Goal: Information Seeking & Learning: Learn about a topic

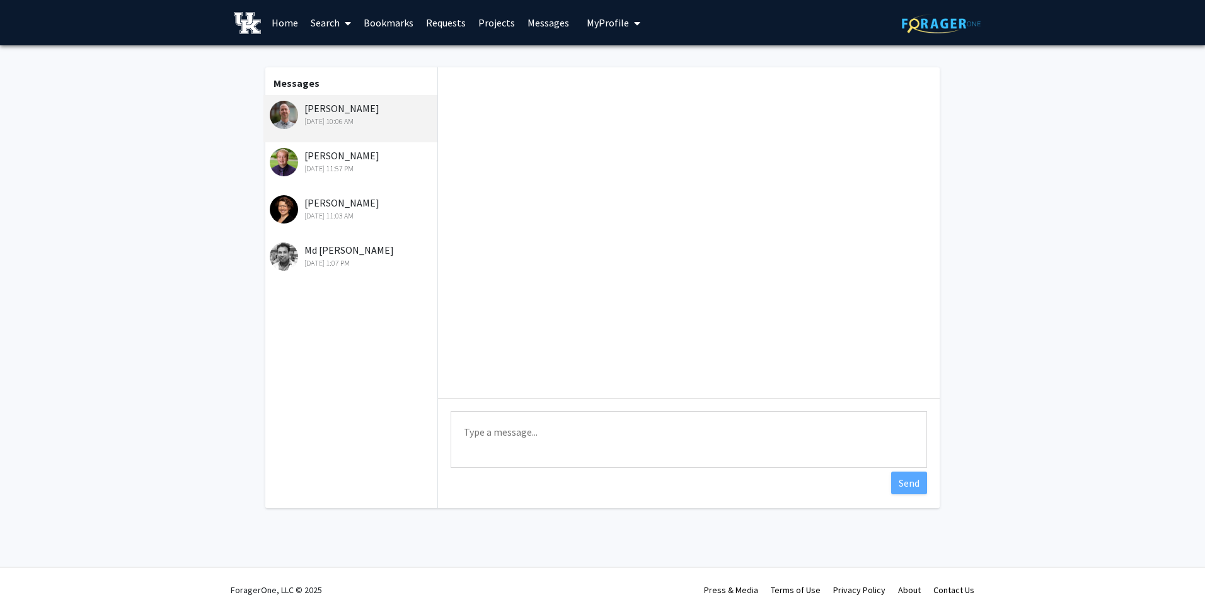
scroll to position [587, 0]
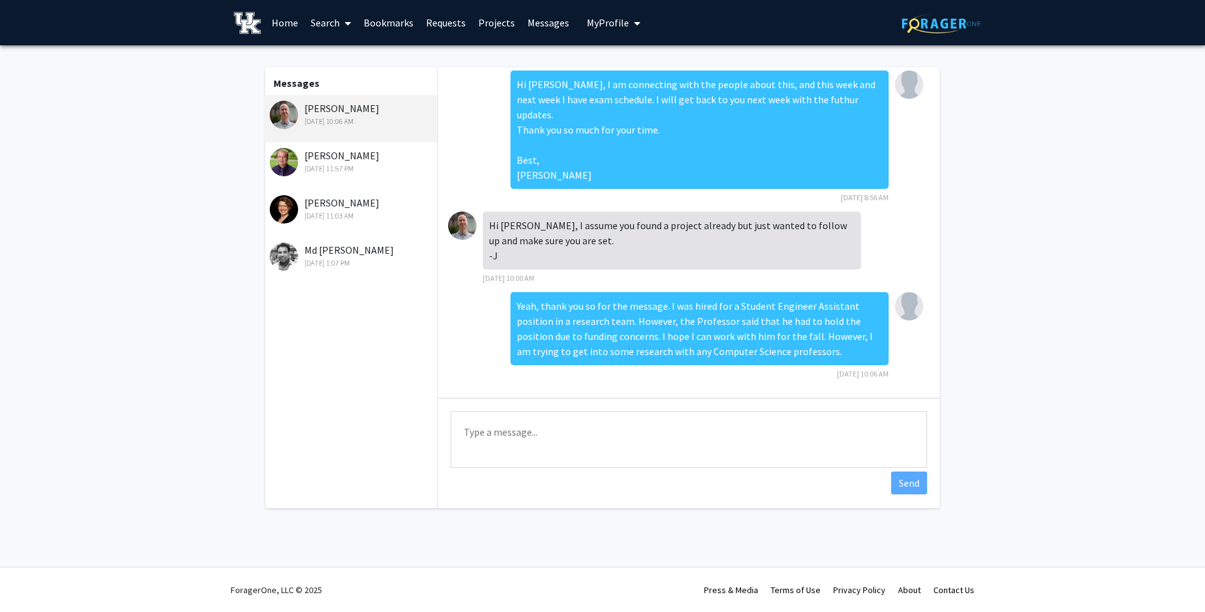
click at [319, 159] on div "[PERSON_NAME] [DATE] 11:57 PM" at bounding box center [352, 161] width 164 height 26
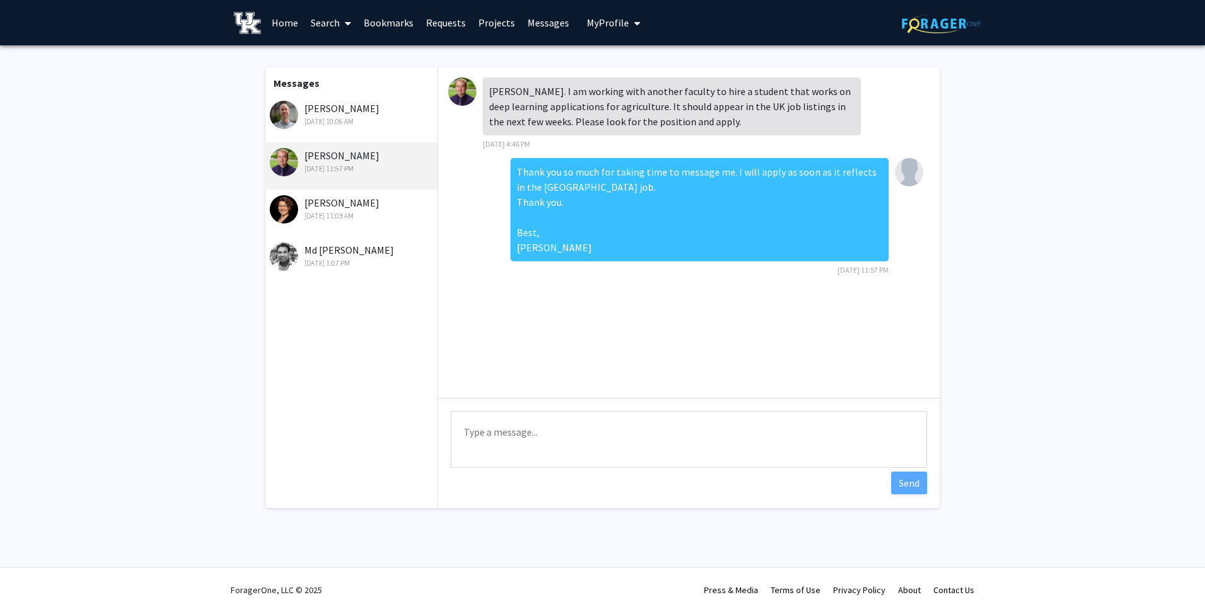
click at [331, 200] on div "[PERSON_NAME] [DATE] 11:03 AM" at bounding box center [352, 208] width 164 height 26
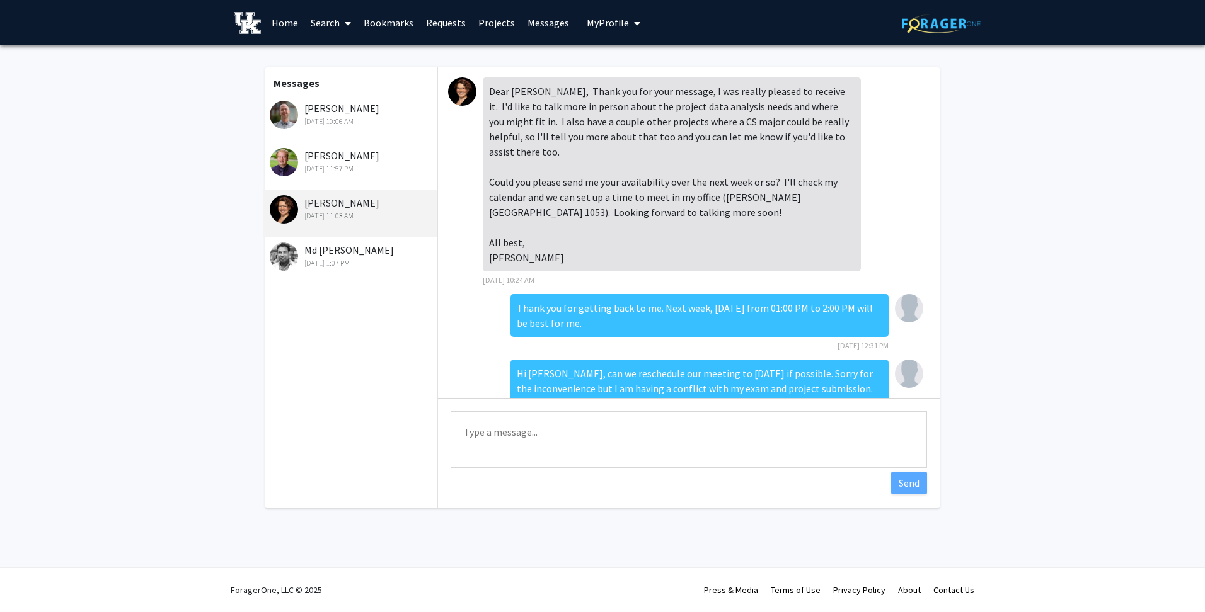
scroll to position [37, 0]
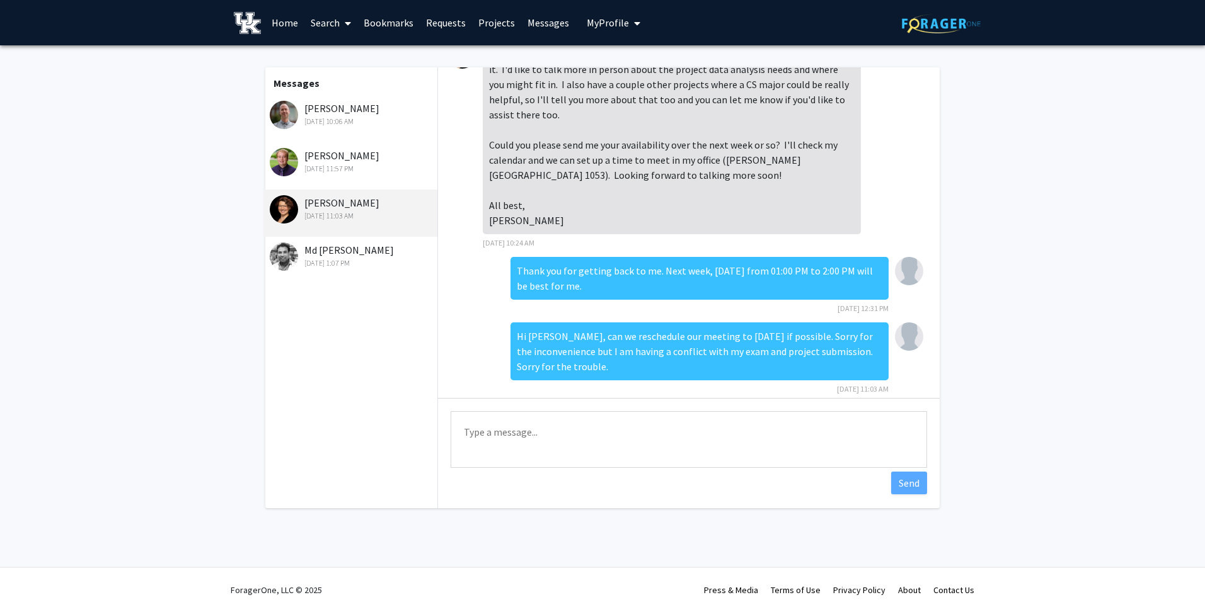
click at [334, 255] on div "Md [PERSON_NAME] [DATE] 1:07 PM" at bounding box center [352, 256] width 164 height 26
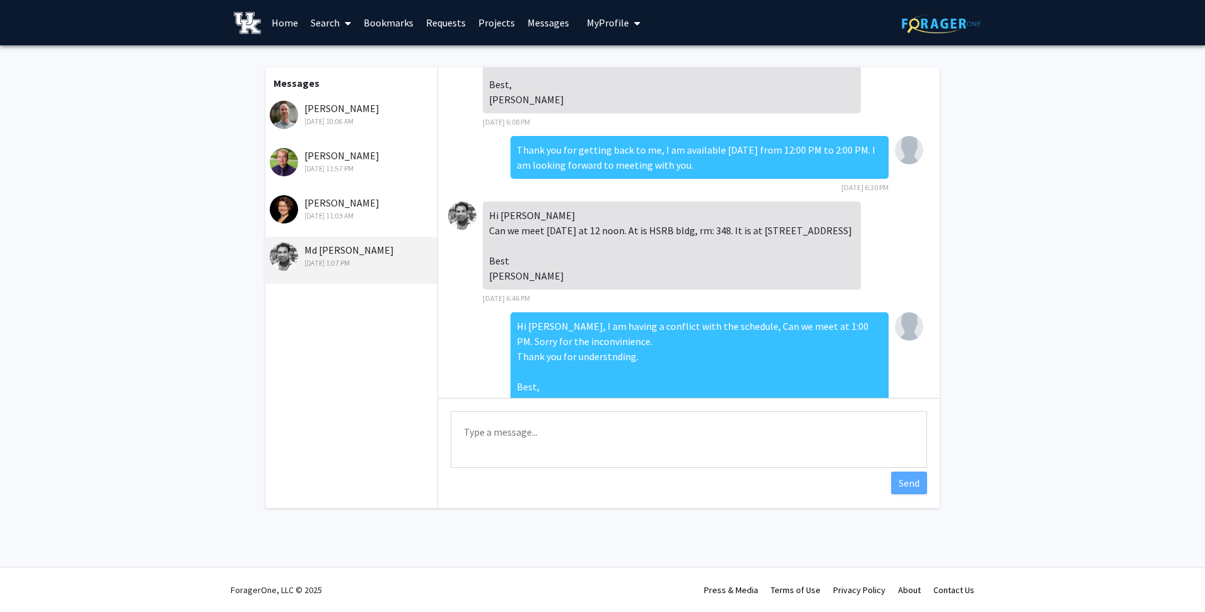
scroll to position [67, 0]
click at [449, 21] on link "Requests" at bounding box center [446, 23] width 52 height 44
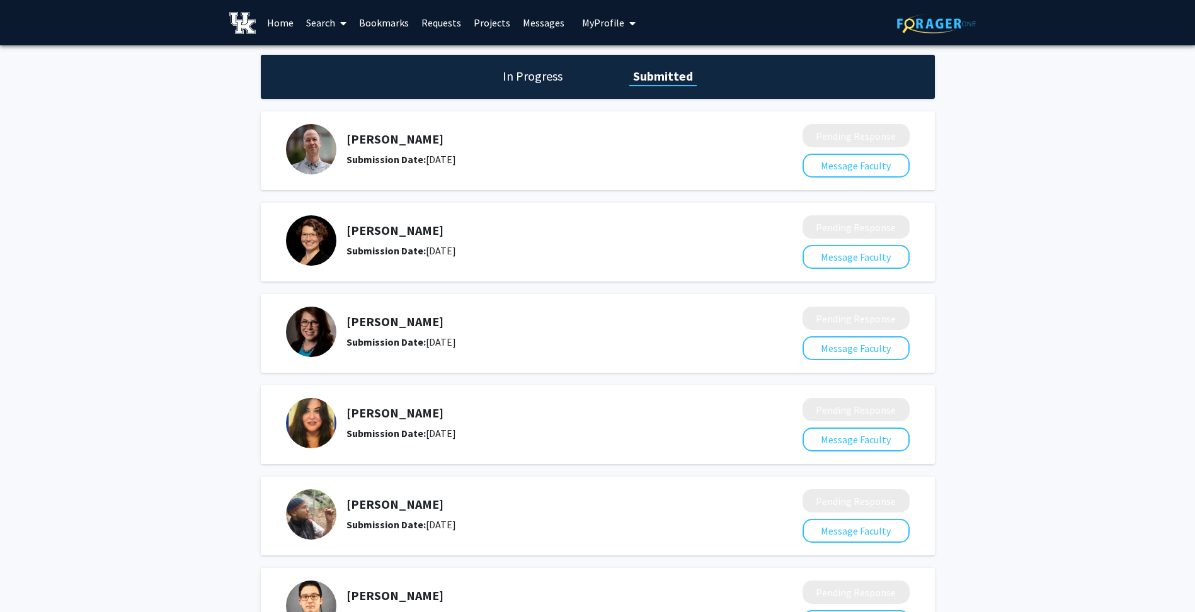
click at [537, 25] on link "Messages" at bounding box center [544, 23] width 54 height 44
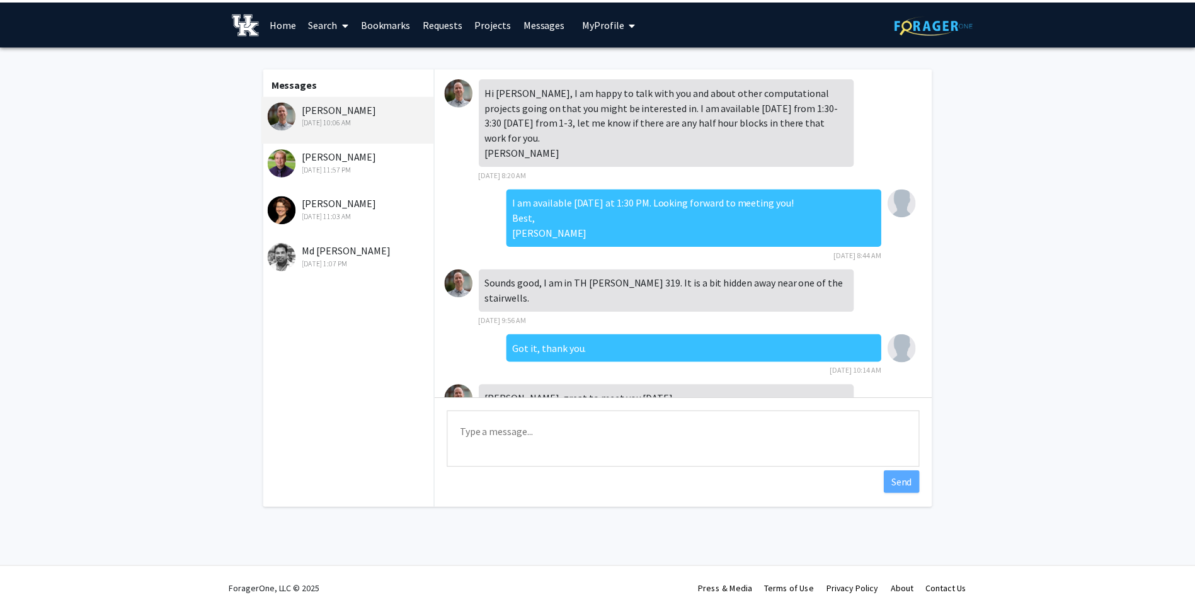
scroll to position [587, 0]
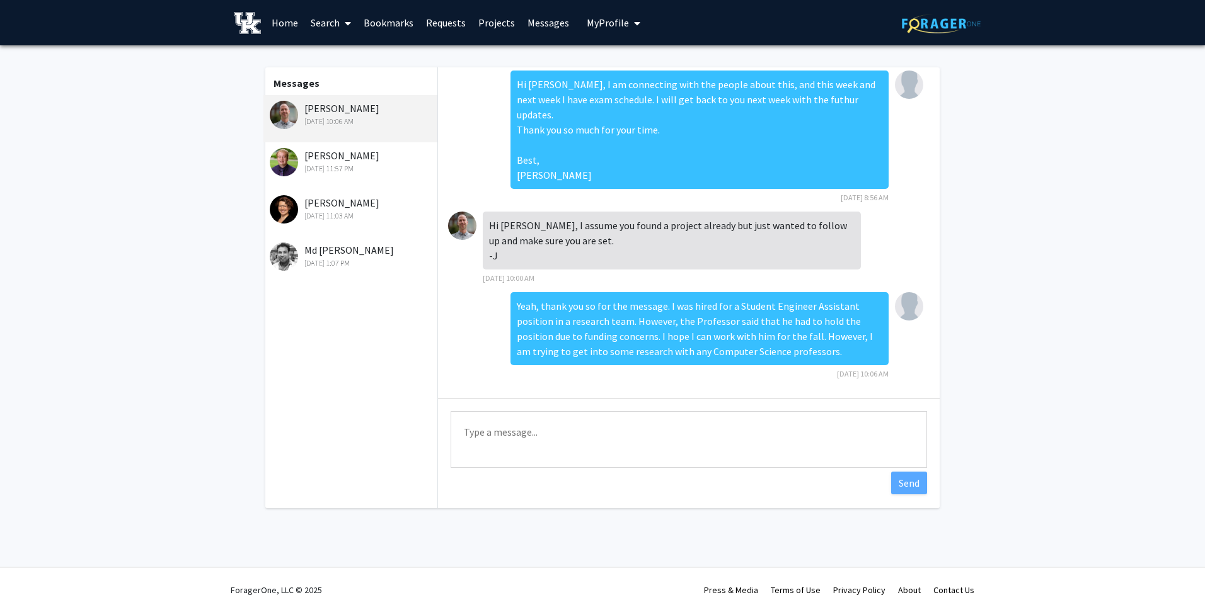
click at [330, 23] on link "Search" at bounding box center [330, 23] width 53 height 44
click at [283, 23] on link "Home" at bounding box center [284, 23] width 39 height 44
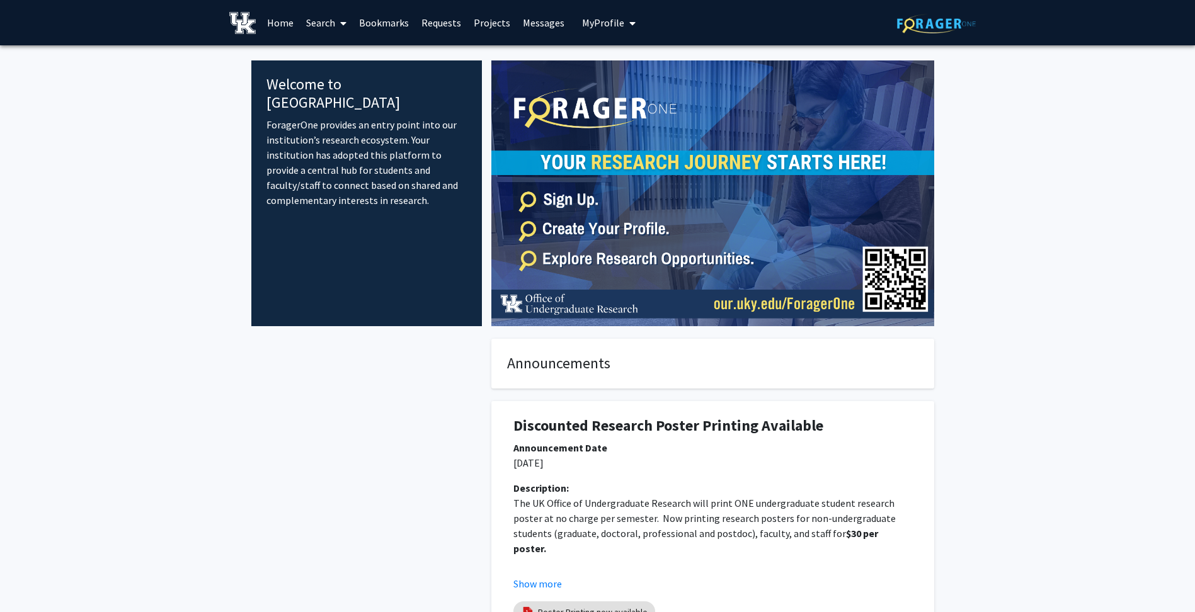
click at [336, 22] on span at bounding box center [340, 23] width 11 height 44
click at [338, 52] on span "Faculty/Staff" at bounding box center [346, 57] width 93 height 25
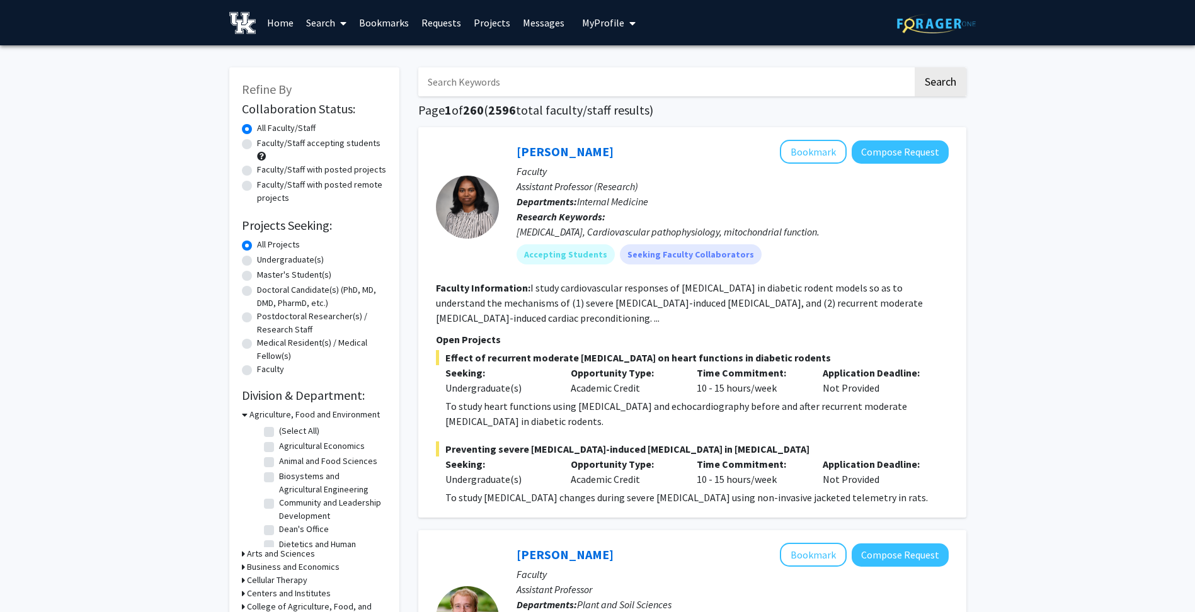
click at [257, 147] on label "Faculty/Staff accepting students" at bounding box center [318, 143] width 123 height 13
click at [257, 145] on input "Faculty/Staff accepting students" at bounding box center [261, 141] width 8 height 8
radio input "true"
click at [257, 262] on label "Undergraduate(s)" at bounding box center [290, 259] width 67 height 13
click at [257, 261] on input "Undergraduate(s)" at bounding box center [261, 257] width 8 height 8
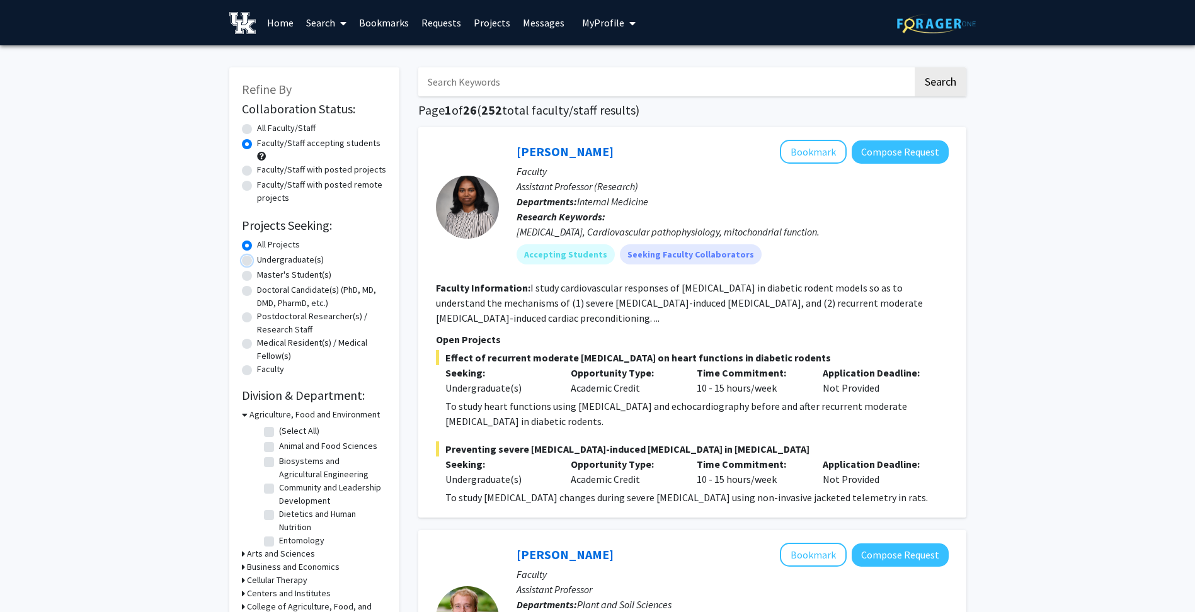
radio input "true"
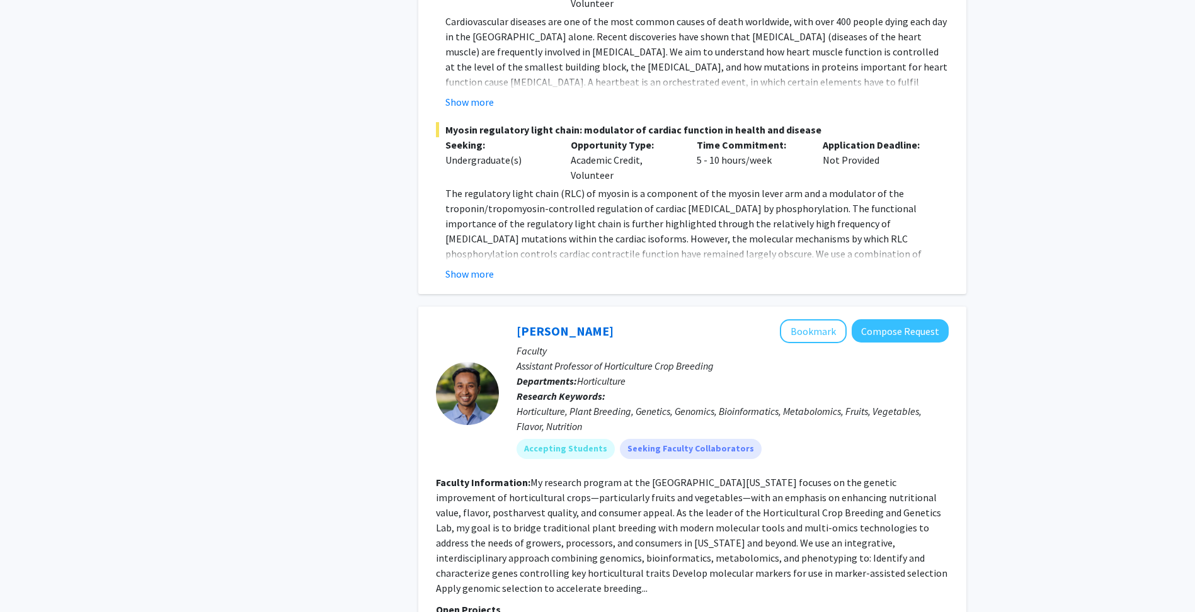
scroll to position [4221, 0]
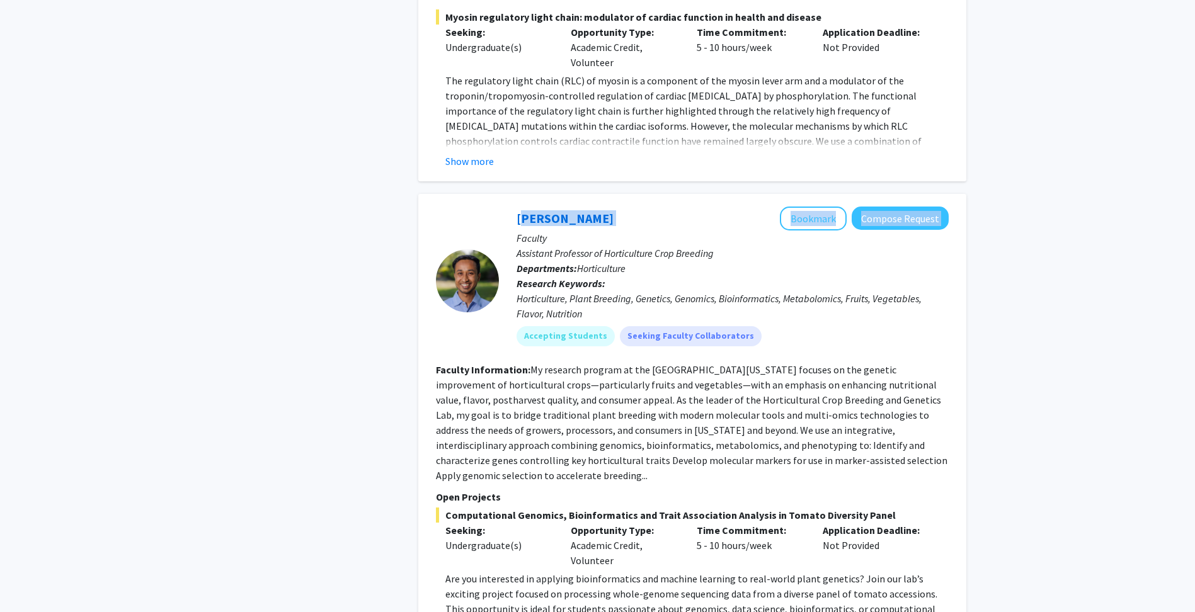
drag, startPoint x: 506, startPoint y: 161, endPoint x: 554, endPoint y: 169, distance: 48.6
click at [617, 207] on div "[PERSON_NAME] Bookmark Compose Request Faculty Assistant Professor of Horticult…" at bounding box center [724, 281] width 450 height 149
drag, startPoint x: 554, startPoint y: 169, endPoint x: 553, endPoint y: 178, distance: 8.2
click at [553, 231] on p "Faculty" at bounding box center [733, 238] width 432 height 15
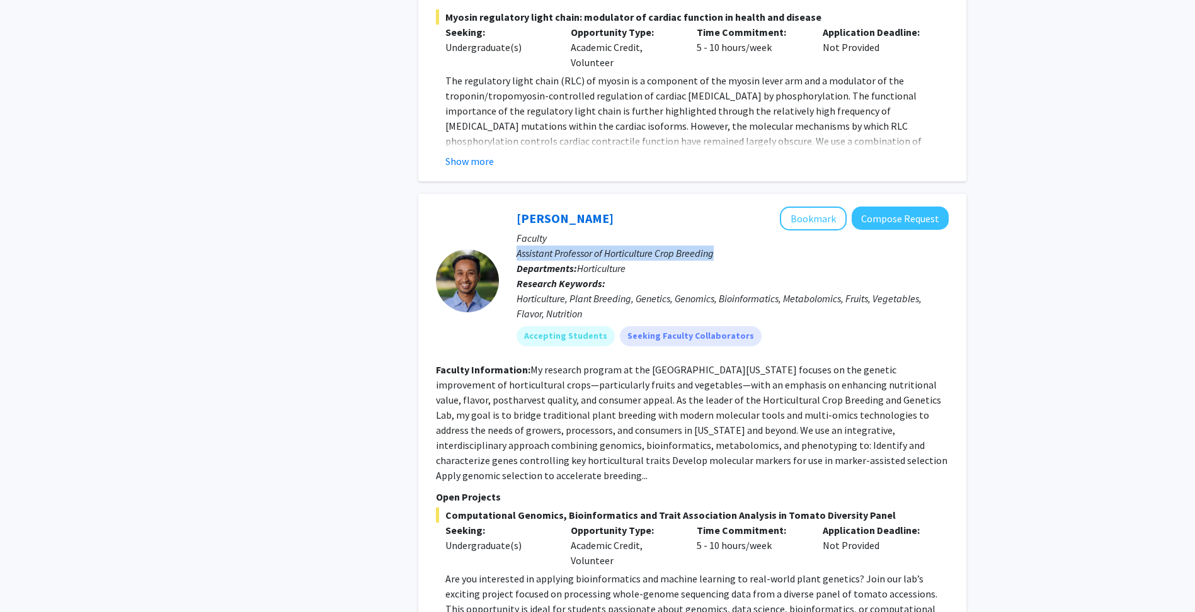
drag, startPoint x: 517, startPoint y: 190, endPoint x: 759, endPoint y: 193, distance: 241.9
click at [759, 246] on p "Assistant Professor of Horticulture Crop Breeding" at bounding box center [733, 253] width 432 height 15
drag, startPoint x: 759, startPoint y: 193, endPoint x: 547, endPoint y: 219, distance: 213.2
click at [547, 277] on b "Research Keywords:" at bounding box center [561, 283] width 89 height 13
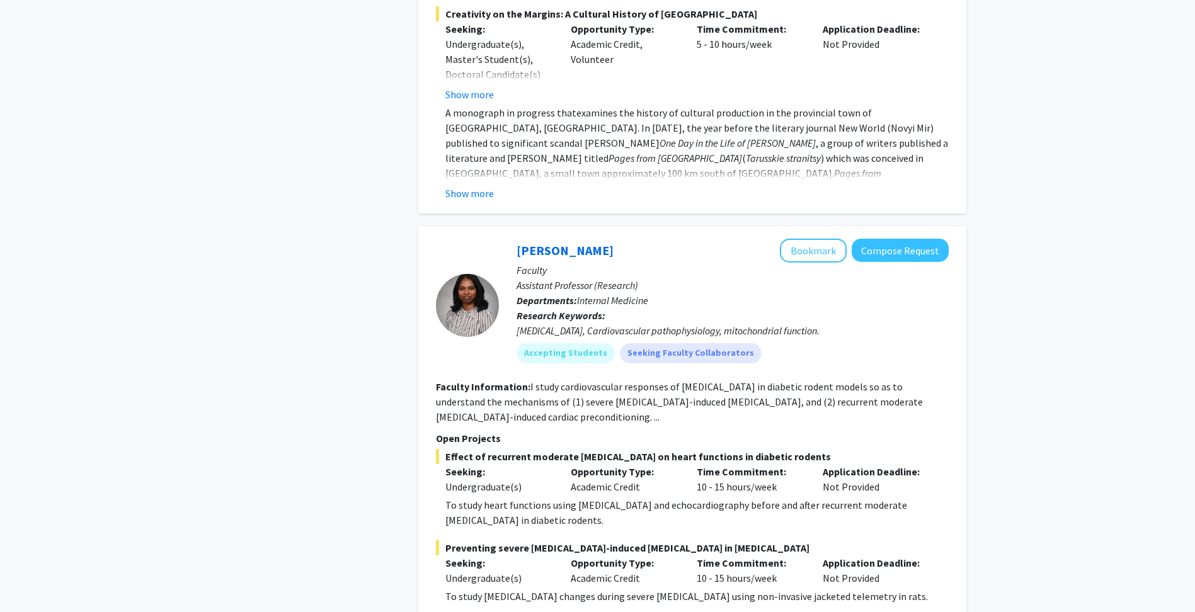
scroll to position [5936, 0]
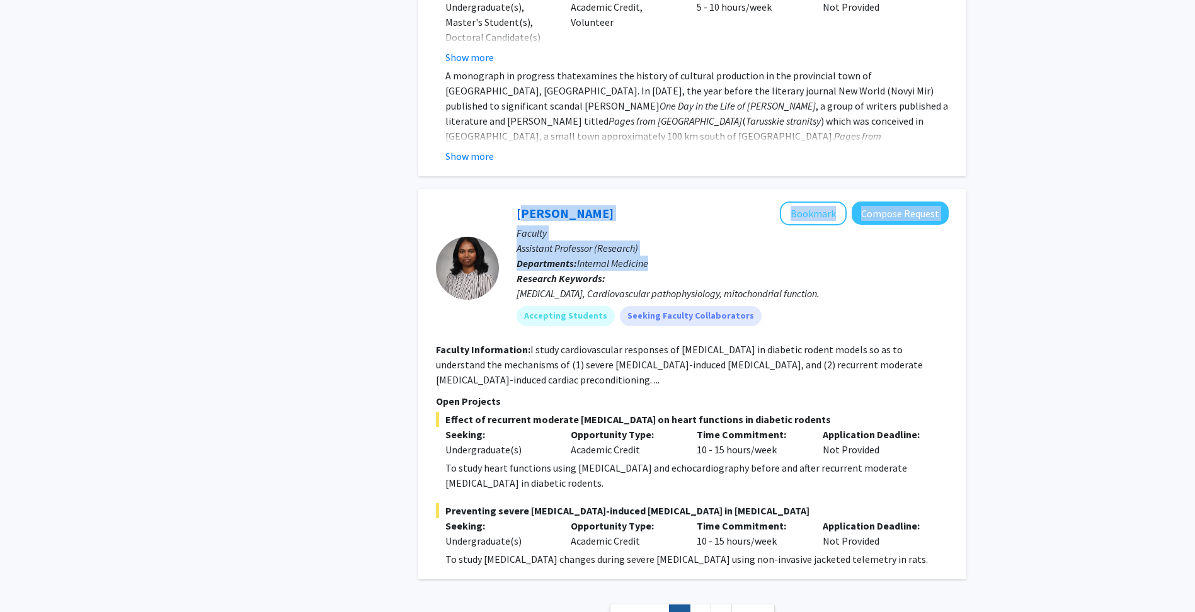
drag, startPoint x: 515, startPoint y: 108, endPoint x: 670, endPoint y: 163, distance: 164.2
click at [670, 202] on div "[PERSON_NAME] Bookmark Compose Request Faculty Assistant Professor (Research) D…" at bounding box center [724, 269] width 450 height 134
drag, startPoint x: 670, startPoint y: 163, endPoint x: 547, endPoint y: 146, distance: 124.6
click at [547, 241] on p "Assistant Professor (Research)" at bounding box center [733, 248] width 432 height 15
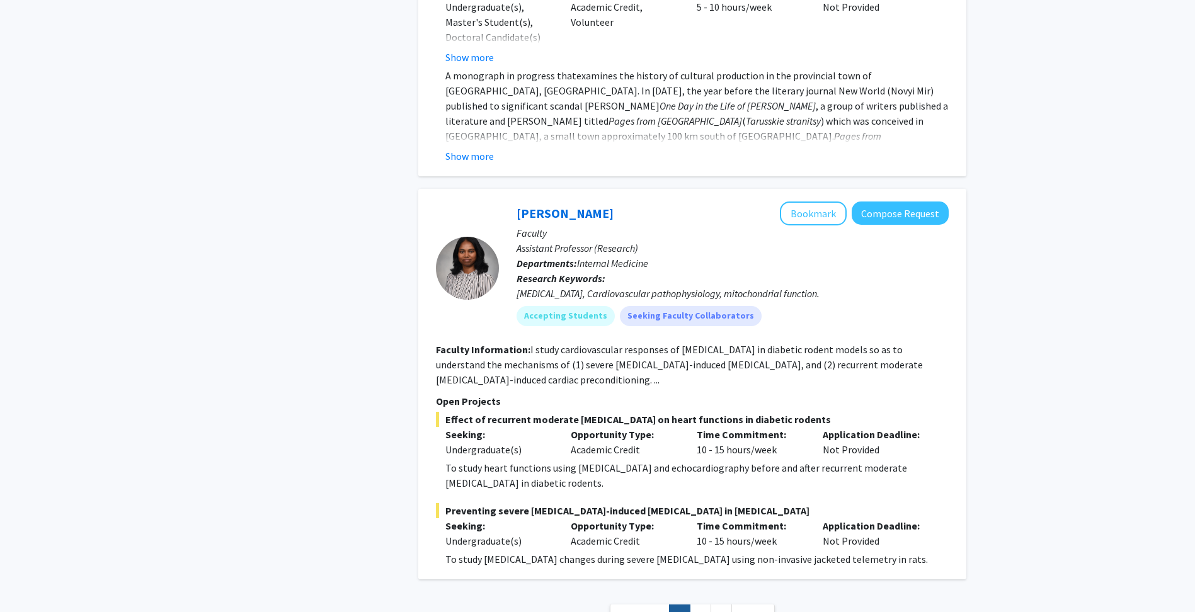
click at [513, 202] on div "[PERSON_NAME] Bookmark Compose Request Faculty Assistant Professor (Research) D…" at bounding box center [724, 269] width 450 height 134
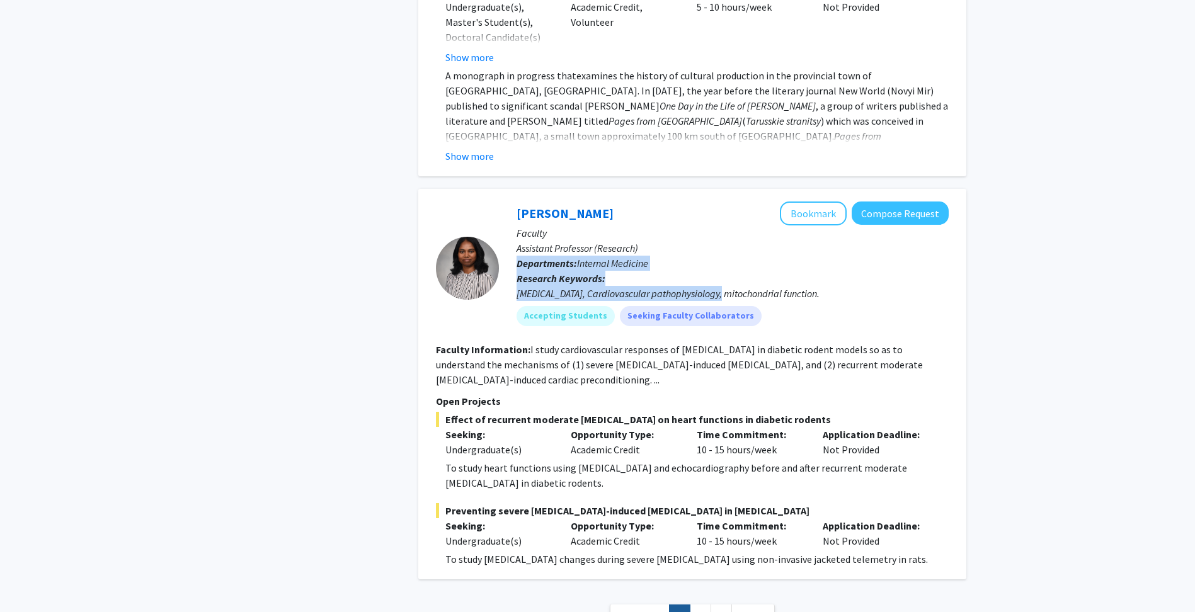
drag, startPoint x: 513, startPoint y: 158, endPoint x: 716, endPoint y: 189, distance: 204.6
click at [716, 202] on div "[PERSON_NAME] Bookmark Compose Request Faculty Assistant Professor (Research) D…" at bounding box center [724, 269] width 450 height 134
drag, startPoint x: 716, startPoint y: 189, endPoint x: 576, endPoint y: 165, distance: 141.3
click at [576, 271] on p "Research Keywords: [MEDICAL_DATA], Cardiovascular pathophysiology, mitochondria…" at bounding box center [733, 286] width 432 height 30
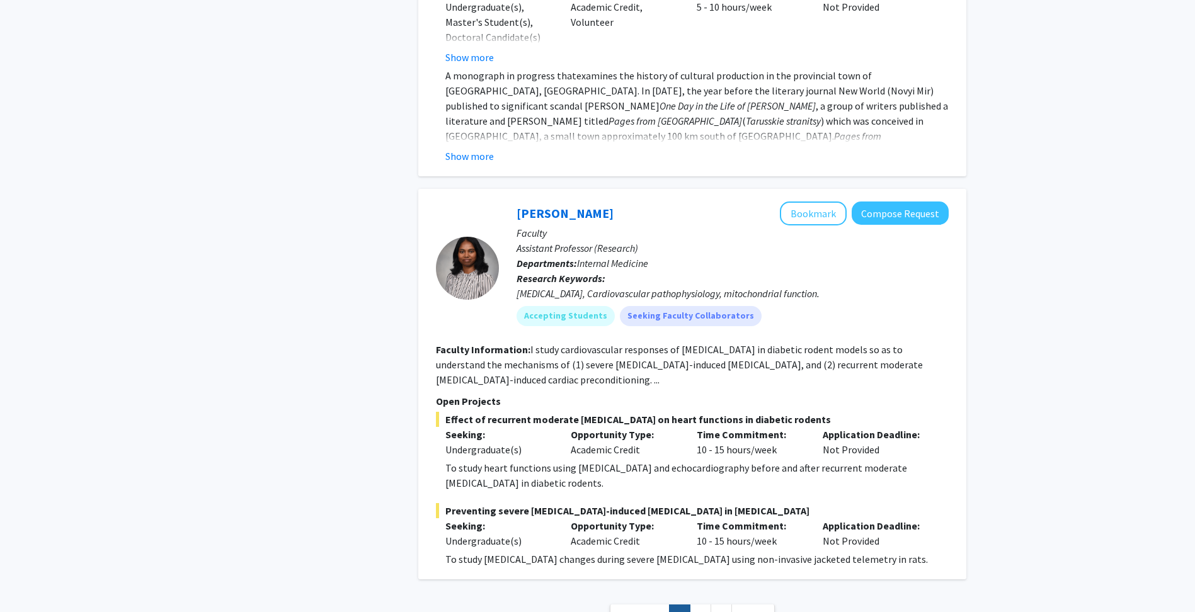
click at [567, 241] on p "Assistant Professor (Research)" at bounding box center [733, 248] width 432 height 15
click at [697, 605] on link "2" at bounding box center [700, 616] width 21 height 22
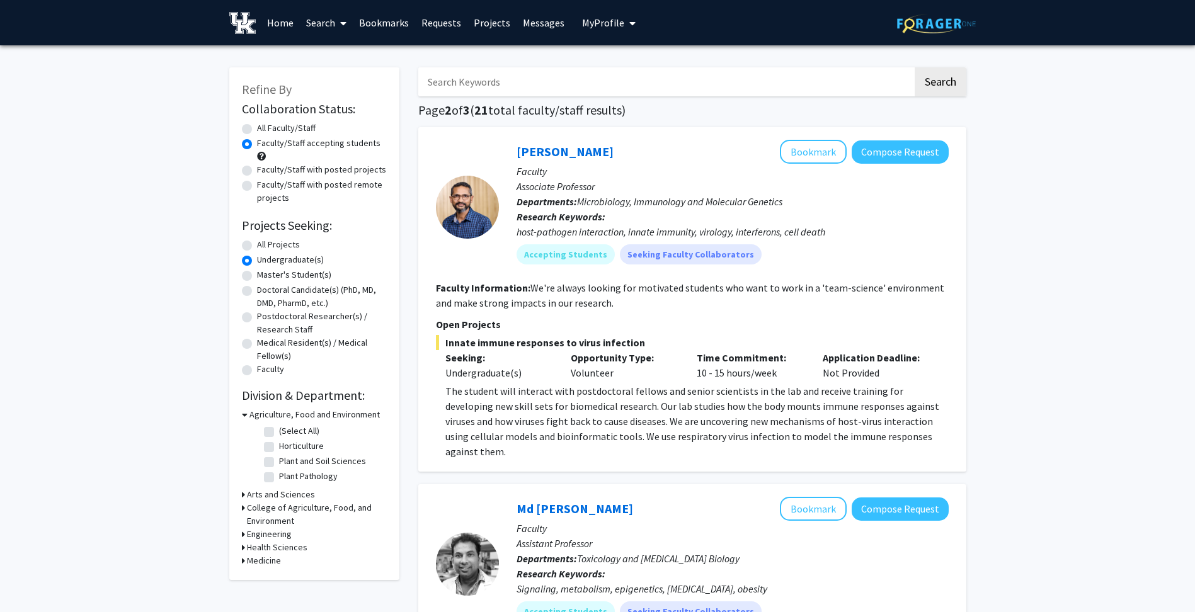
click at [243, 416] on icon at bounding box center [245, 414] width 6 height 13
click at [241, 466] on div "Refine By Collaboration Status: Collaboration Status All Faculty/Staff Collabor…" at bounding box center [314, 290] width 170 height 446
click at [251, 469] on h3 "Engineering" at bounding box center [269, 467] width 45 height 13
click at [242, 467] on icon at bounding box center [245, 467] width 6 height 13
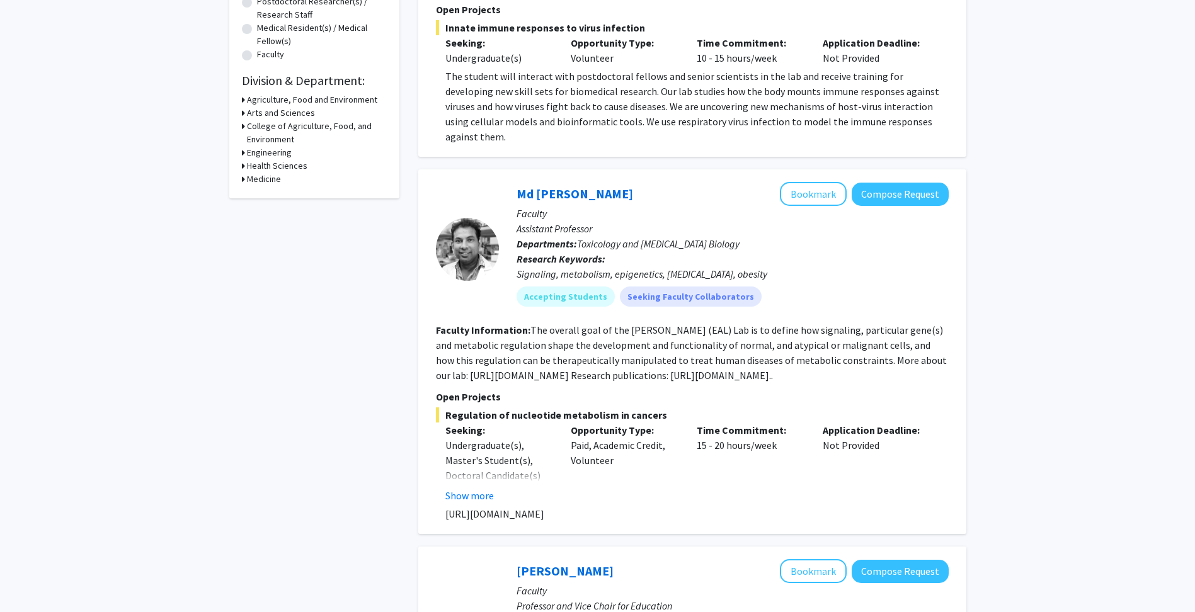
scroll to position [378, 0]
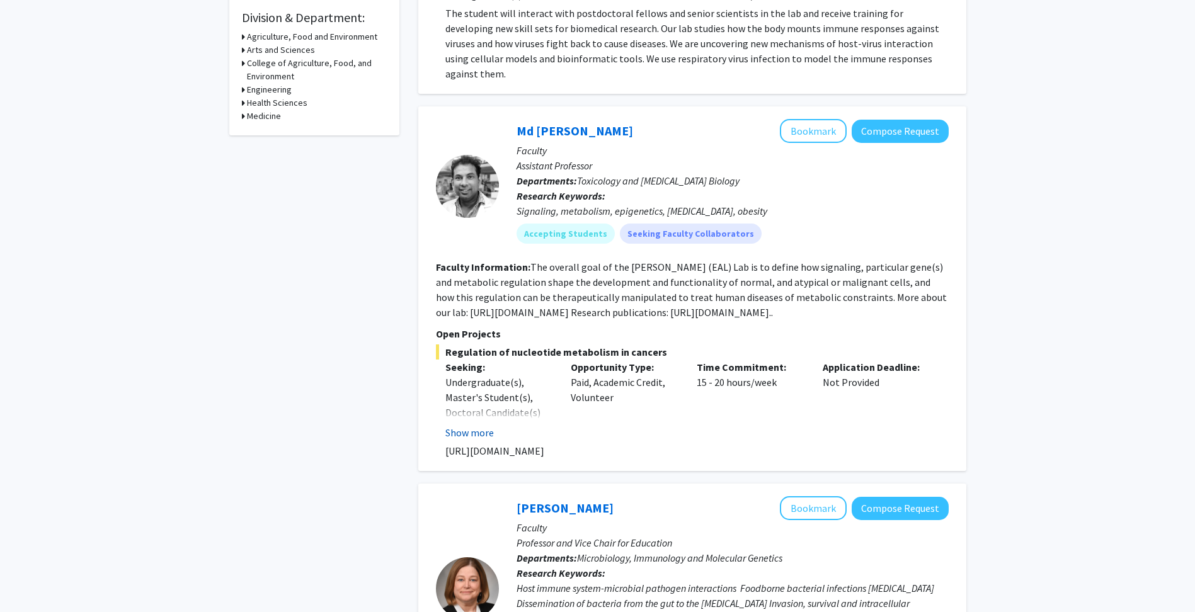
click at [457, 425] on button "Show more" at bounding box center [469, 432] width 49 height 15
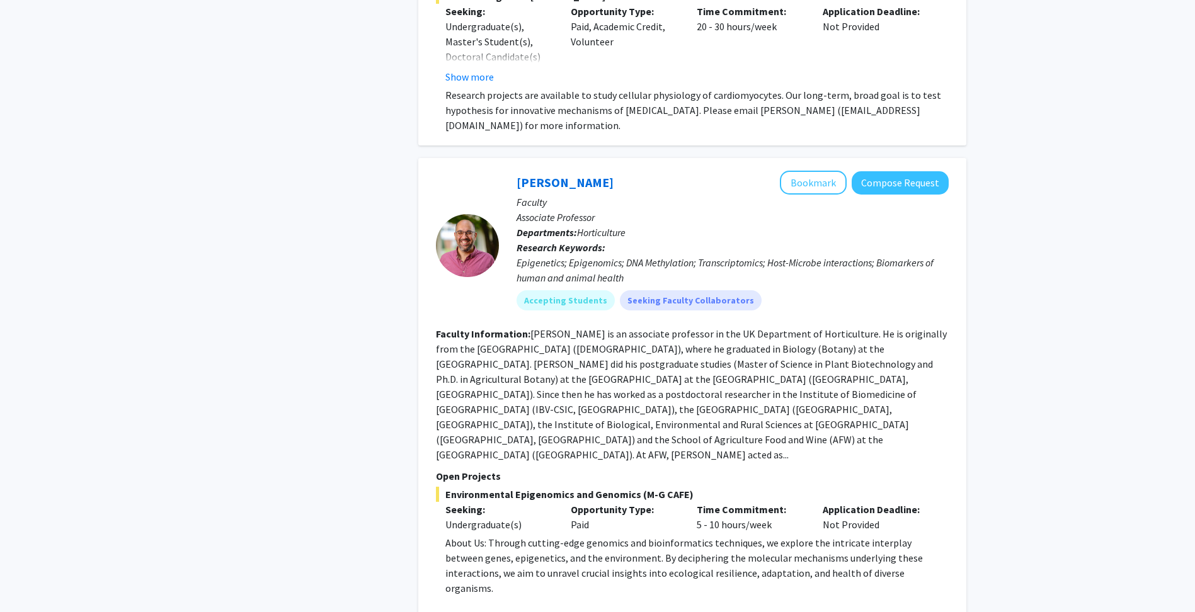
scroll to position [2205, 0]
click at [479, 612] on button "Show more" at bounding box center [469, 622] width 49 height 15
click at [890, 170] on button "Compose Request" at bounding box center [900, 181] width 97 height 23
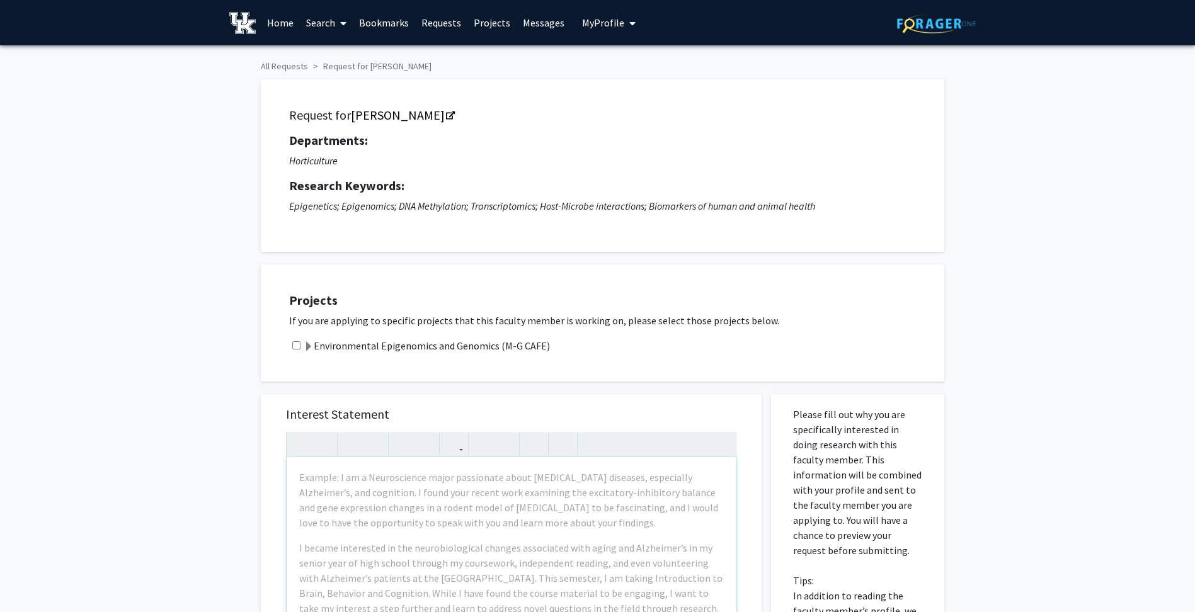
click at [296, 347] on input "checkbox" at bounding box center [296, 345] width 8 height 8
checkbox input "true"
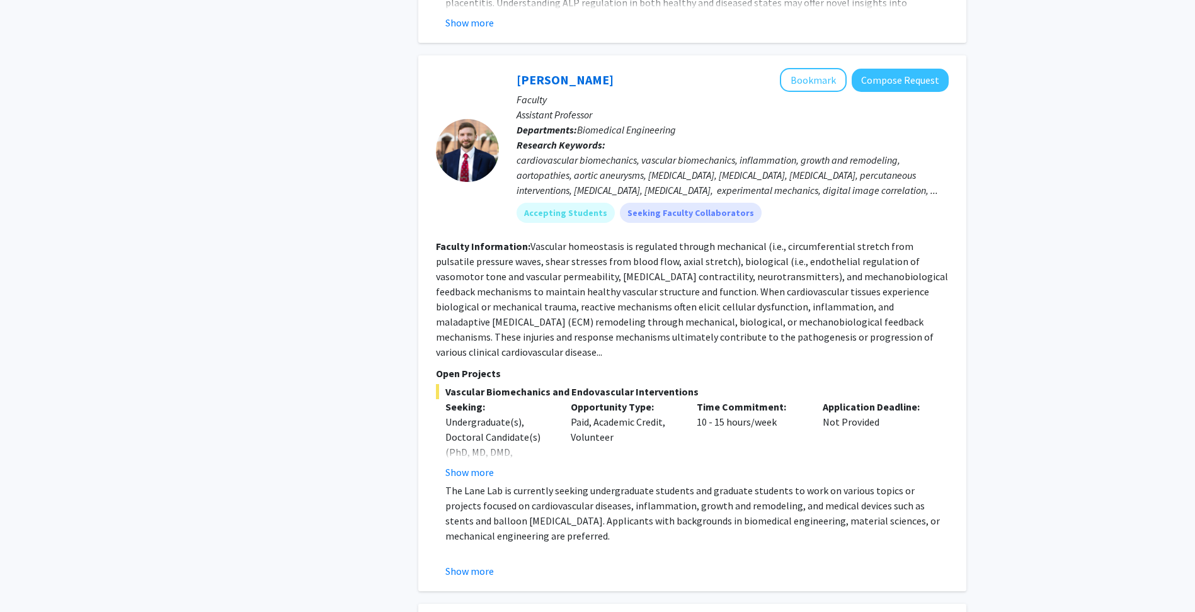
scroll to position [3213, 0]
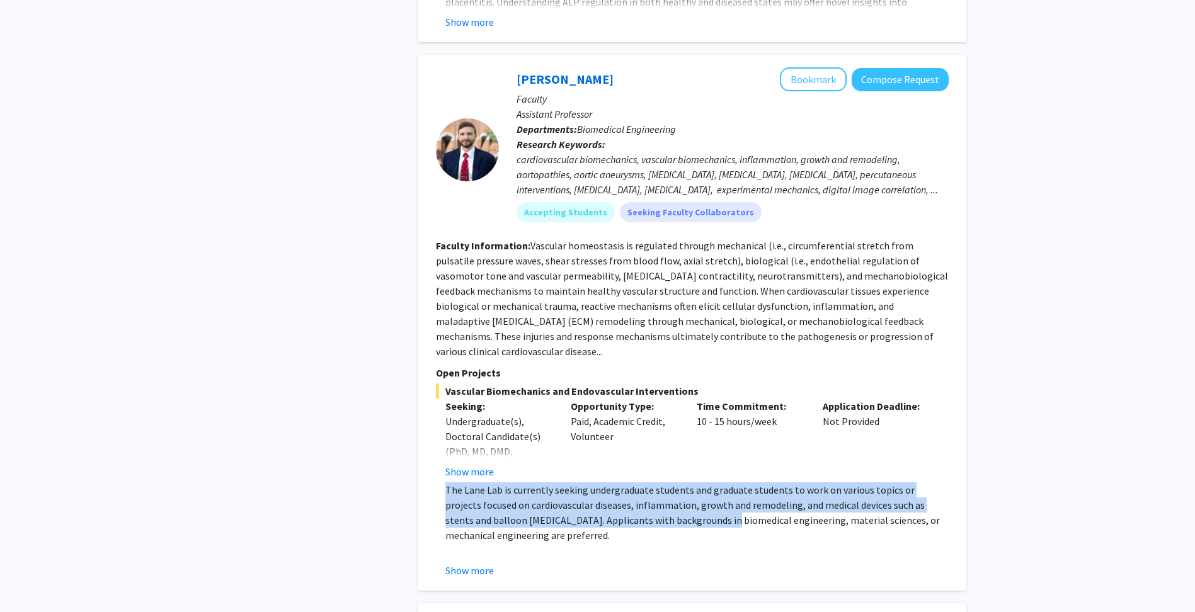
drag, startPoint x: 440, startPoint y: 397, endPoint x: 674, endPoint y: 424, distance: 235.3
click at [674, 483] on fg-read-more "The Lane Lab is currently seeking undergraduate students and graduate students …" at bounding box center [692, 531] width 513 height 96
drag, startPoint x: 674, startPoint y: 424, endPoint x: 605, endPoint y: 423, distance: 68.7
click at [605, 483] on p "The Lane Lab is currently seeking undergraduate students and graduate students …" at bounding box center [696, 513] width 503 height 60
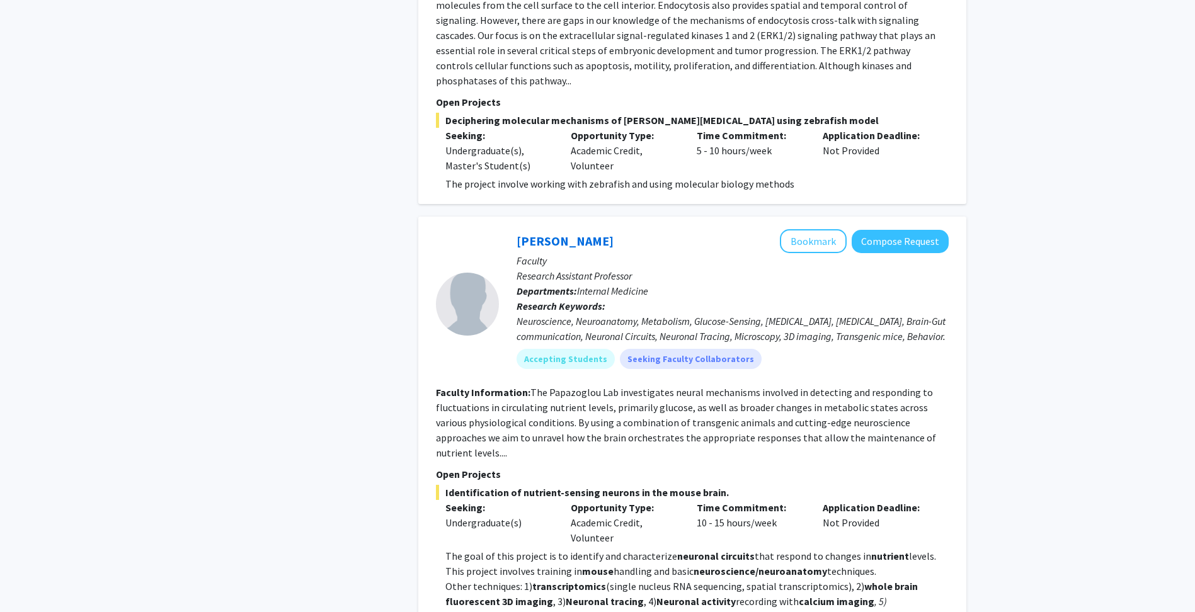
scroll to position [4081, 0]
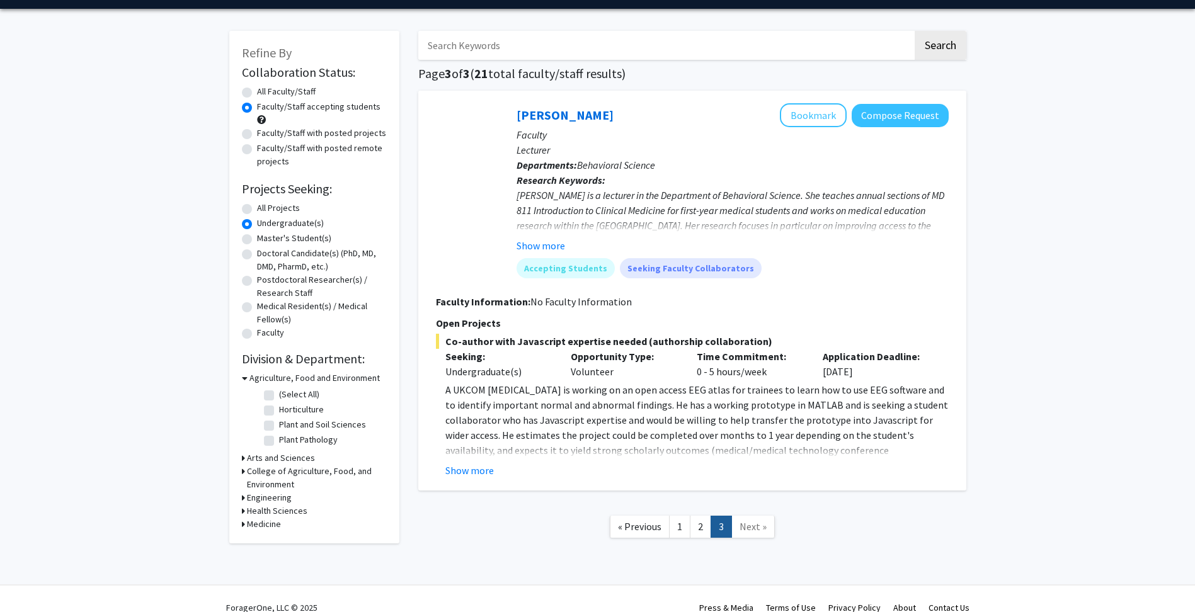
scroll to position [54, 0]
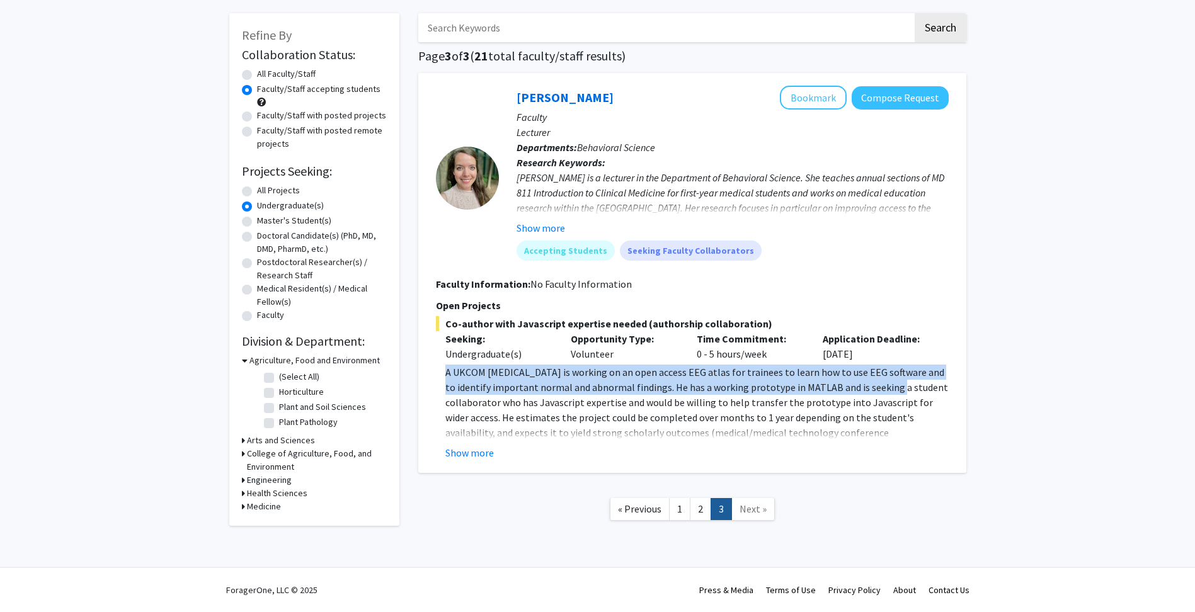
drag, startPoint x: 445, startPoint y: 374, endPoint x: 835, endPoint y: 391, distance: 389.7
click at [835, 391] on span "A UKCOM [MEDICAL_DATA] is working on an open access EEG atlas for trainees to l…" at bounding box center [696, 425] width 503 height 118
click at [710, 376] on span "A UKCOM [MEDICAL_DATA] is working on an open access EEG atlas for trainees to l…" at bounding box center [696, 425] width 503 height 118
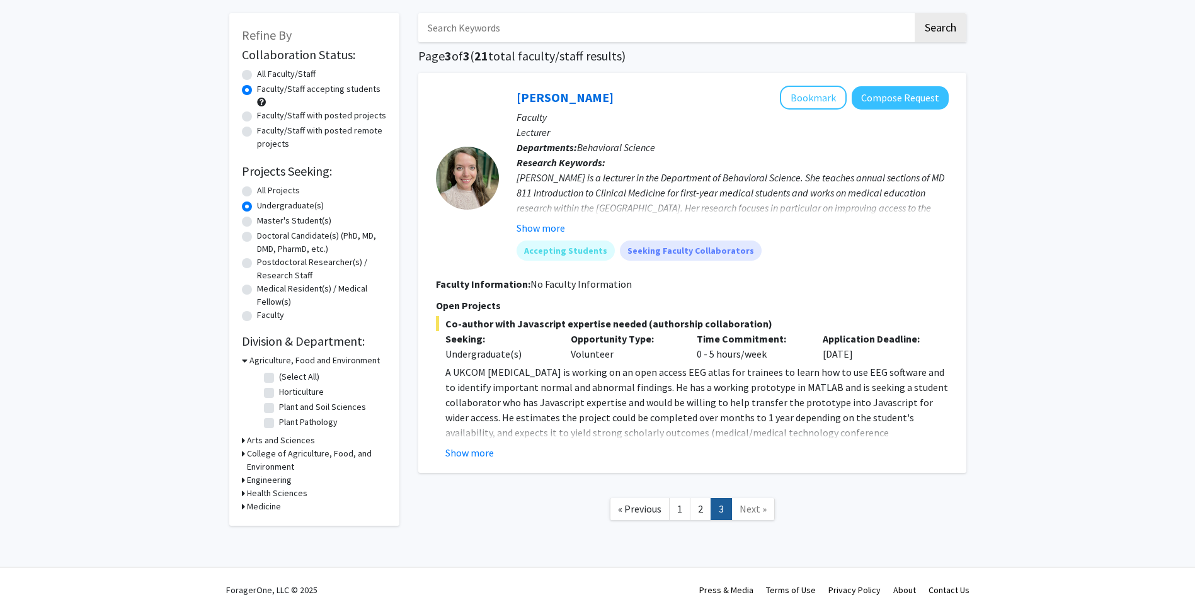
click at [250, 495] on h3 "Health Sciences" at bounding box center [277, 493] width 60 height 13
click at [239, 496] on div "Refine By Collaboration Status: Collaboration Status All Faculty/Staff Collabor…" at bounding box center [314, 280] width 170 height 534
click at [253, 526] on h3 "Medicine" at bounding box center [264, 528] width 34 height 13
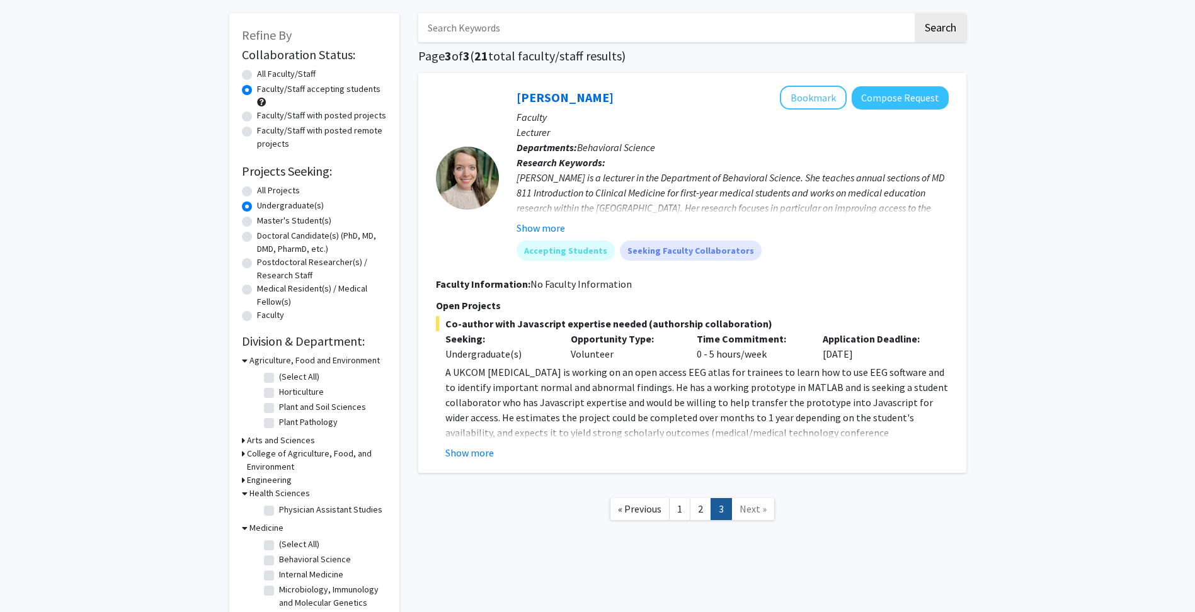
click at [279, 409] on label "Plant and Soil Sciences" at bounding box center [322, 407] width 87 height 13
click at [279, 409] on input "Plant and Soil Sciences" at bounding box center [283, 405] width 8 height 8
checkbox input "true"
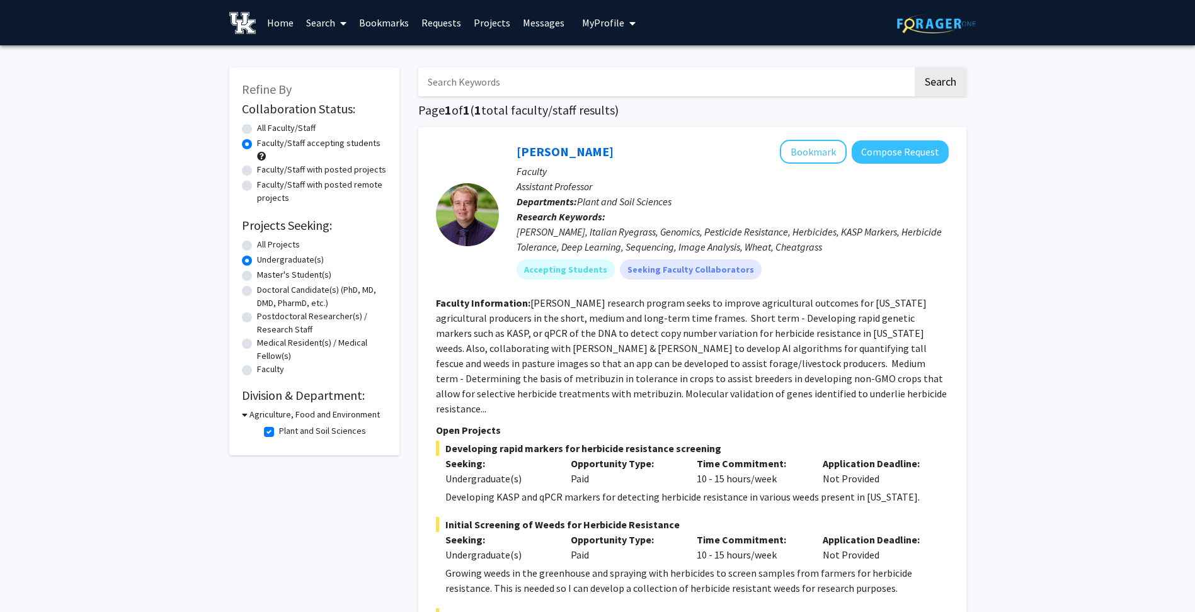
scroll to position [189, 0]
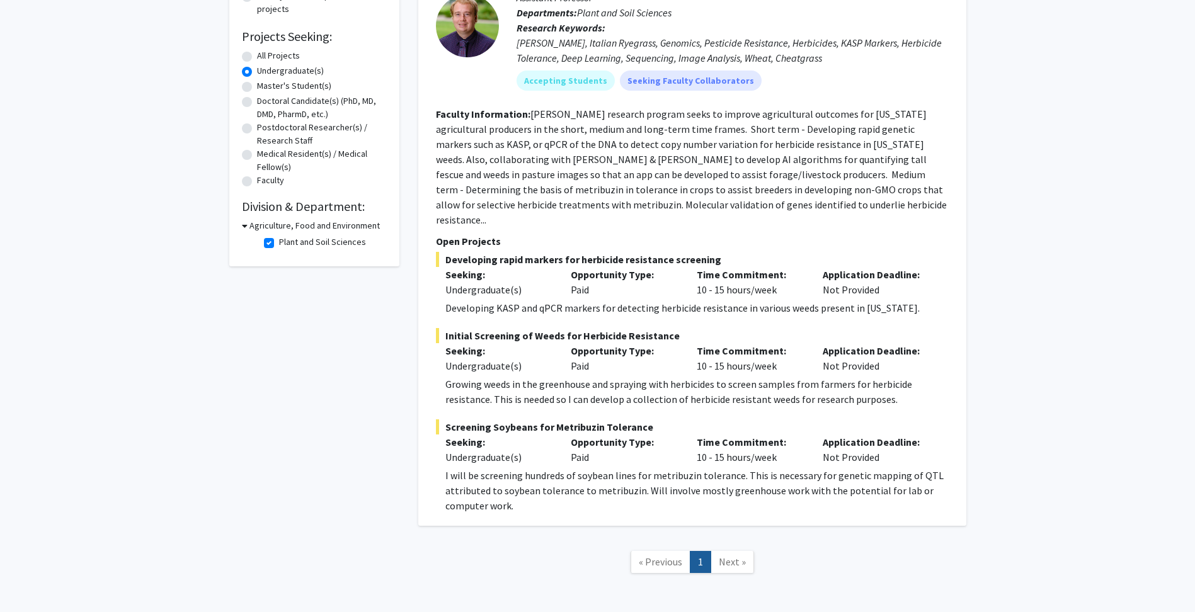
drag, startPoint x: 447, startPoint y: 245, endPoint x: 750, endPoint y: 242, distance: 303.7
click at [750, 252] on span "Developing rapid markers for herbicide resistance screening" at bounding box center [692, 259] width 513 height 15
drag, startPoint x: 750, startPoint y: 242, endPoint x: 580, endPoint y: 256, distance: 171.3
click at [580, 267] on p "Opportunity Type:" at bounding box center [624, 274] width 107 height 15
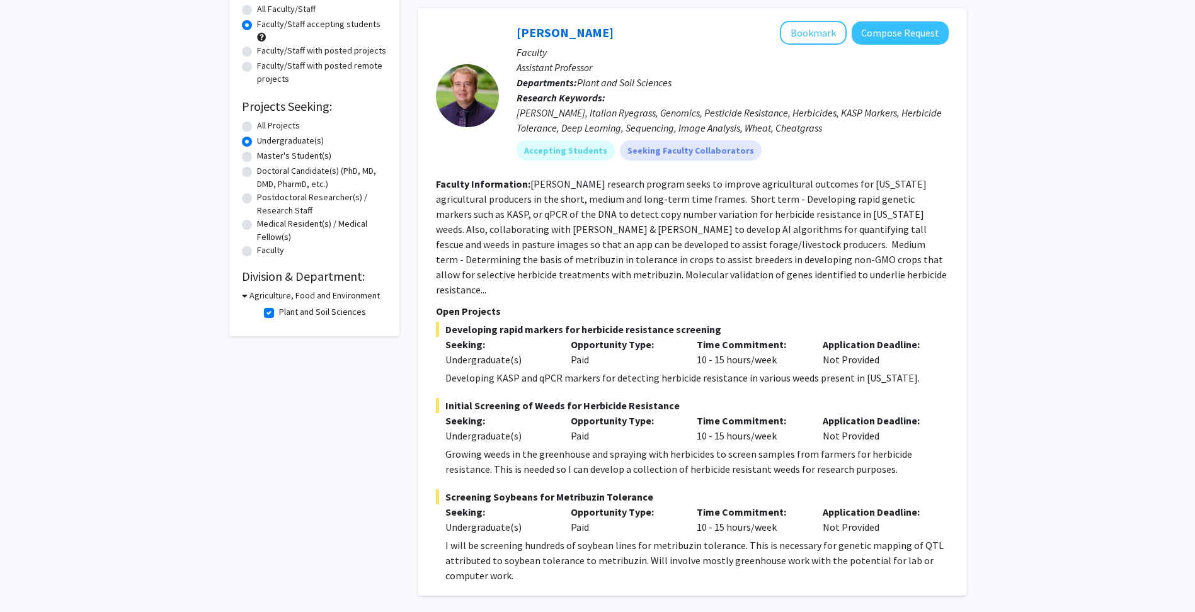
scroll to position [0, 0]
